Goal: Check status

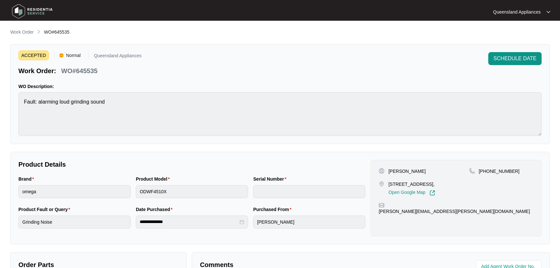
drag, startPoint x: 0, startPoint y: 0, endPoint x: 48, endPoint y: 35, distance: 59.2
click at [24, 32] on p "Work Order" at bounding box center [21, 32] width 23 height 6
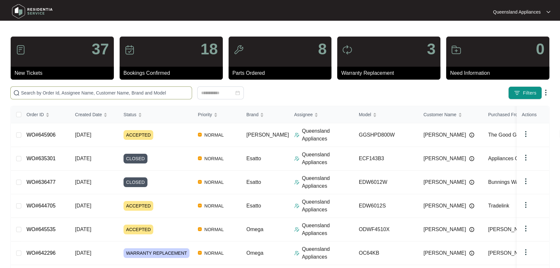
click at [82, 90] on input "text" at bounding box center [105, 92] width 168 height 7
paste input "645906"
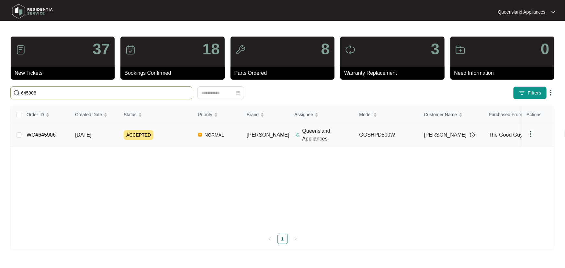
type input "645906"
click at [180, 139] on div "ACCEPTED" at bounding box center [158, 135] width 69 height 10
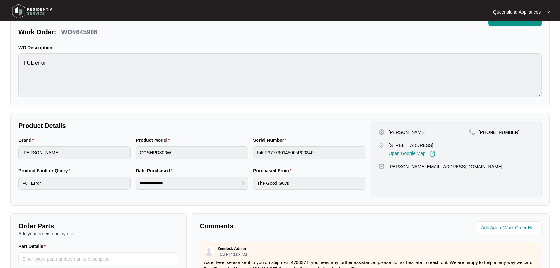
scroll to position [161, 0]
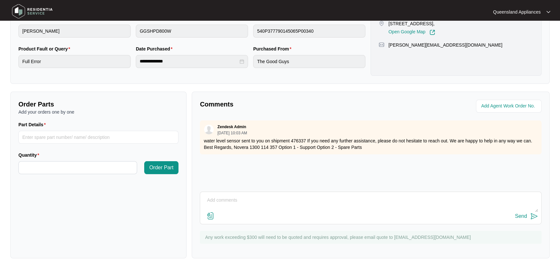
click at [414, 153] on div "Zendesk Admin [DATE] 10:03 AM water level sensor sent to you on shipment 476337…" at bounding box center [371, 137] width 342 height 34
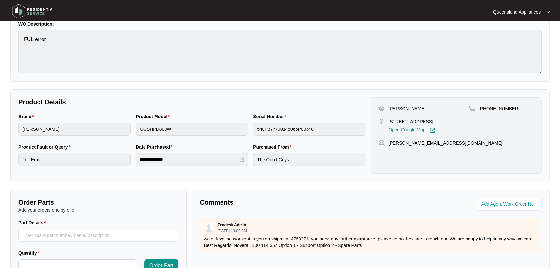
scroll to position [102, 0]
